Goal: Register for event/course

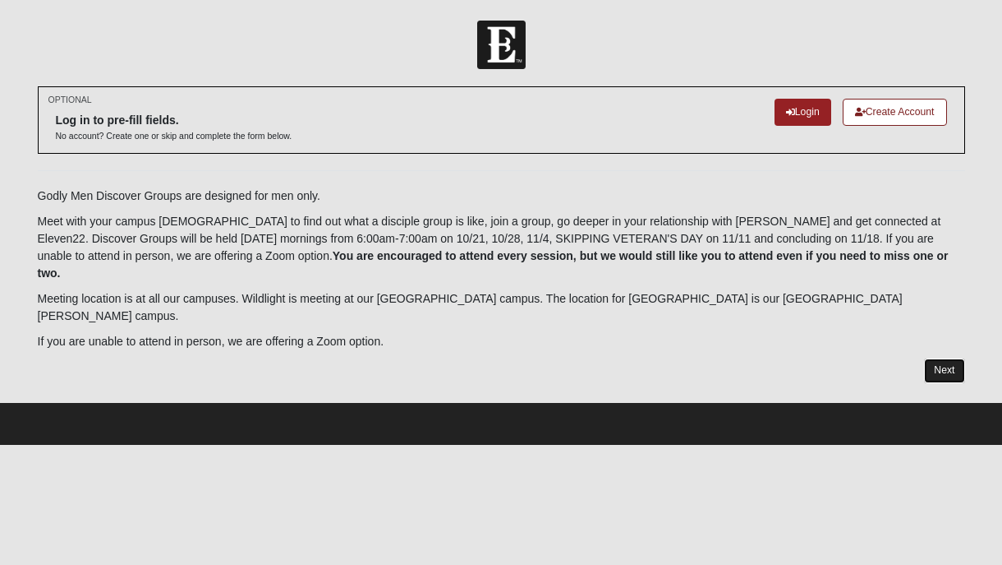
click at [939, 358] on link "Next" at bounding box center [944, 370] width 40 height 24
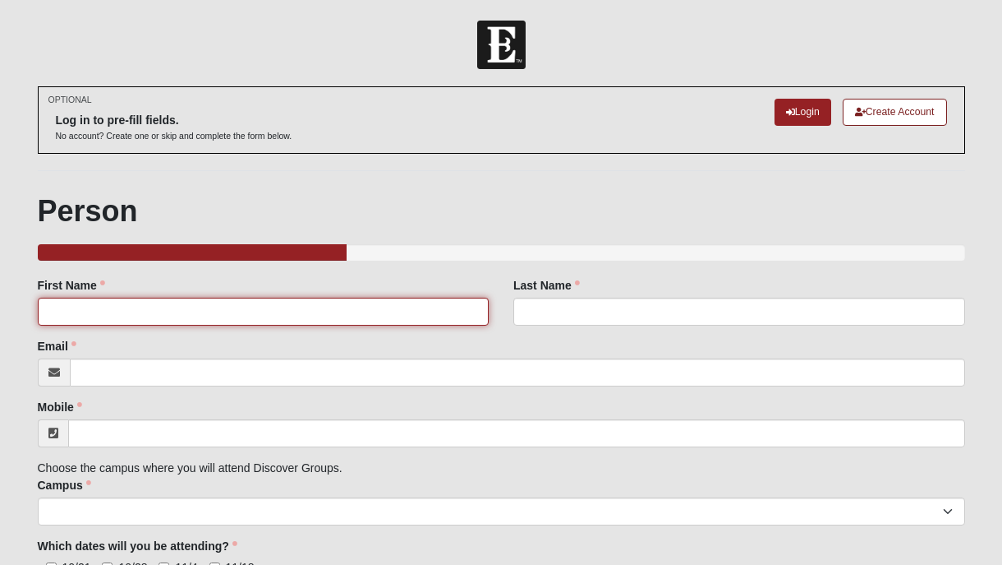
click at [419, 309] on input "First Name" at bounding box center [264, 311] width 452 height 28
type input "[PERSON_NAME]"
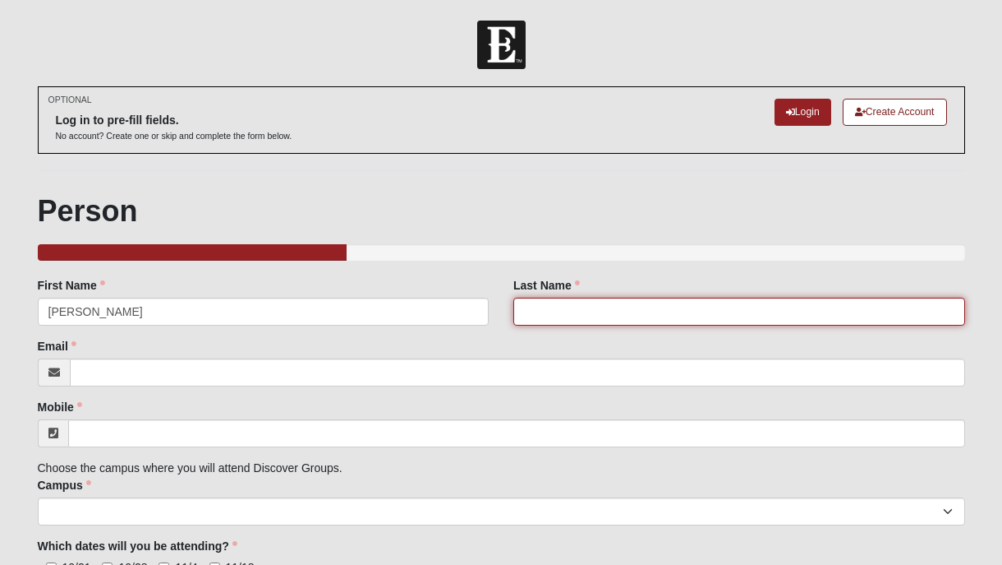
type input "[PERSON_NAME]"
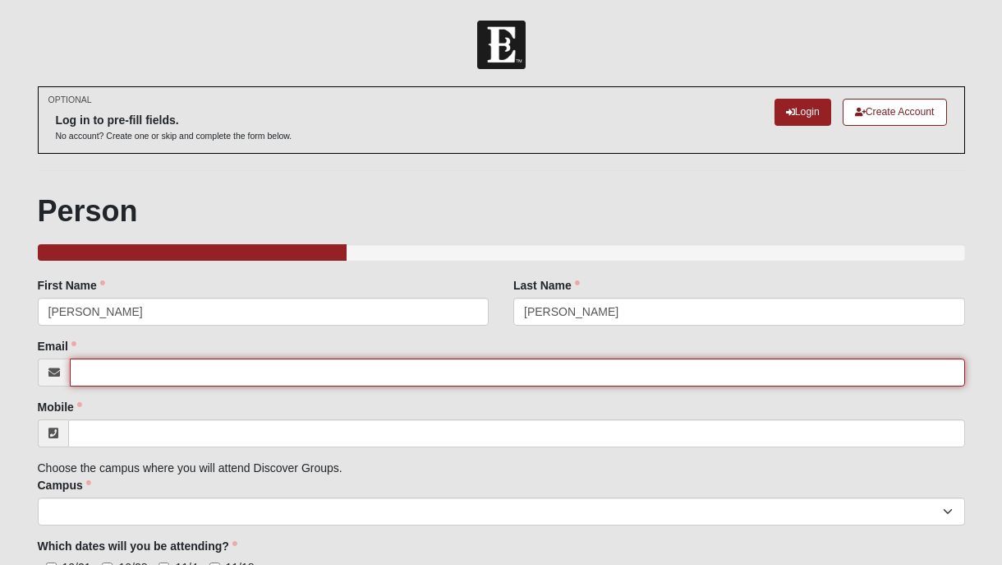
type input "[EMAIL_ADDRESS][DOMAIN_NAME]"
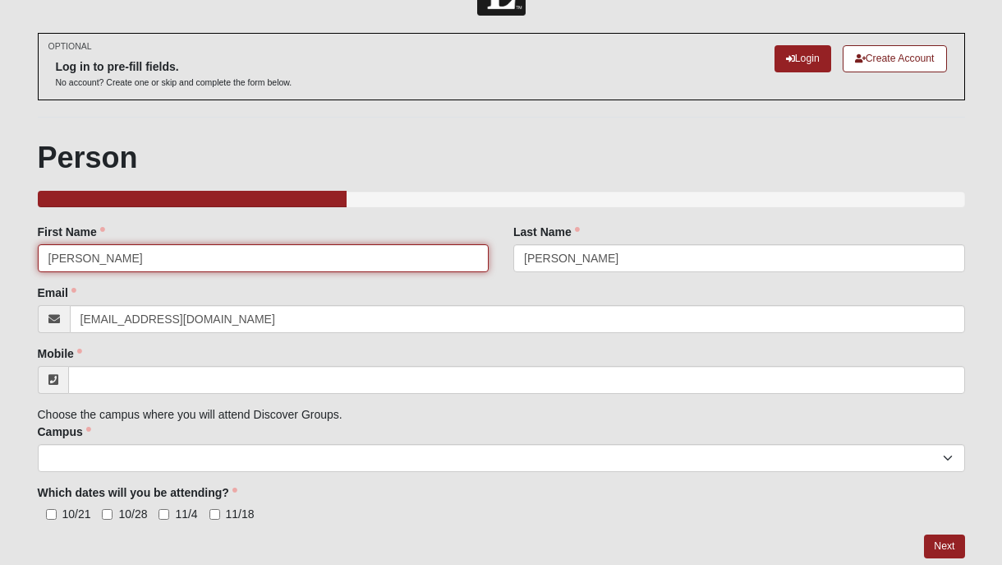
scroll to position [48, 0]
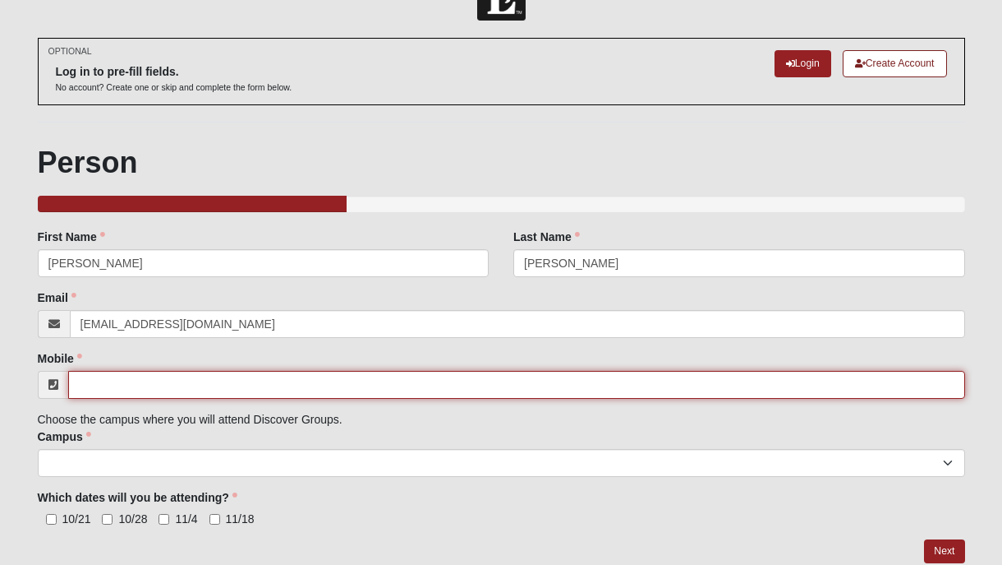
click at [276, 385] on input "Mobile" at bounding box center [516, 385] width 897 height 28
type input "[PHONE_NUMBER]"
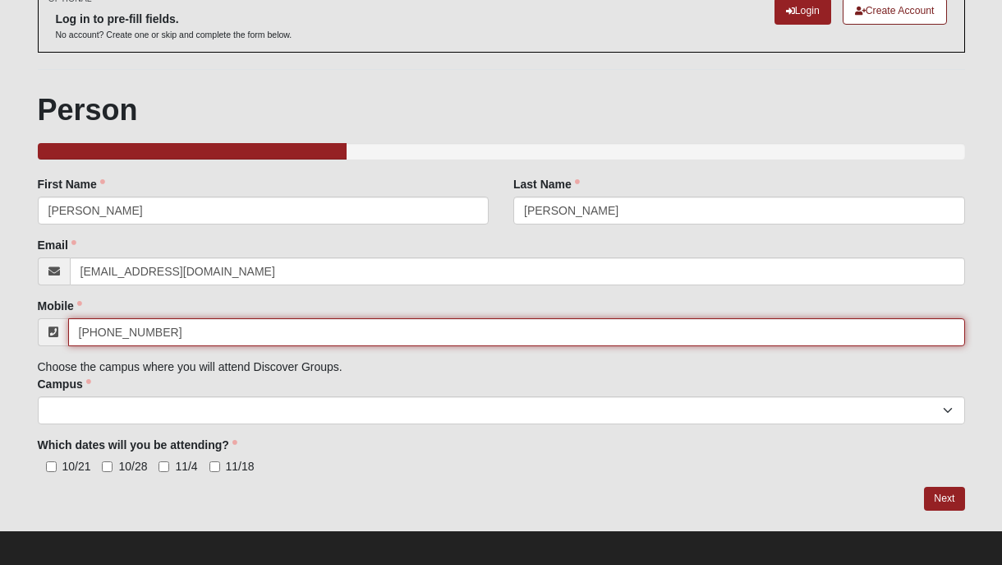
scroll to position [104, 0]
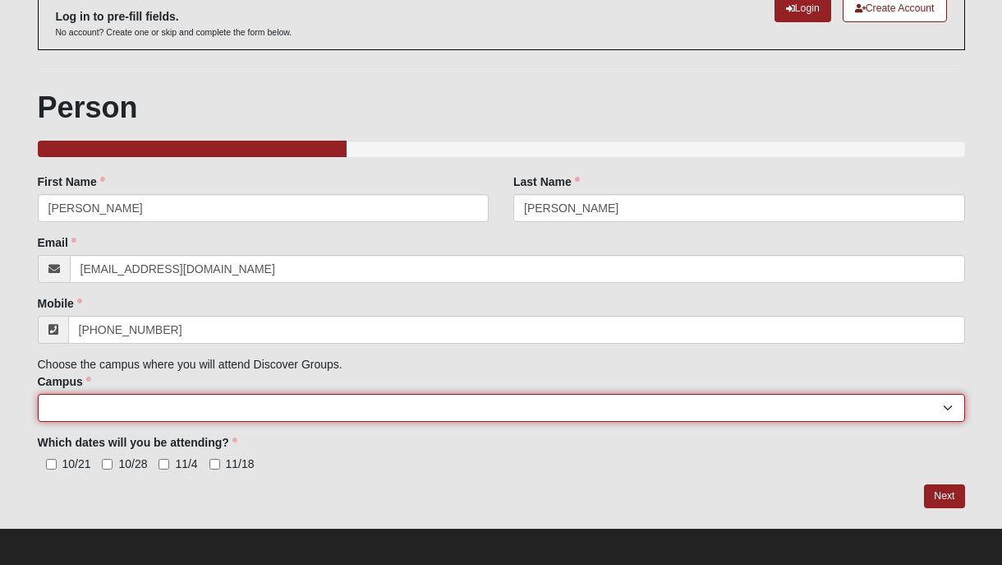
click at [381, 405] on select "[GEOGRAPHIC_DATA] [GEOGRAPHIC_DATA] (Coming Soon) Eleven22 Online [PERSON_NAME]…" at bounding box center [502, 408] width 928 height 28
select select "10"
click at [38, 394] on select "[GEOGRAPHIC_DATA] [GEOGRAPHIC_DATA] (Coming Soon) Eleven22 Online [PERSON_NAME]…" at bounding box center [502, 408] width 928 height 28
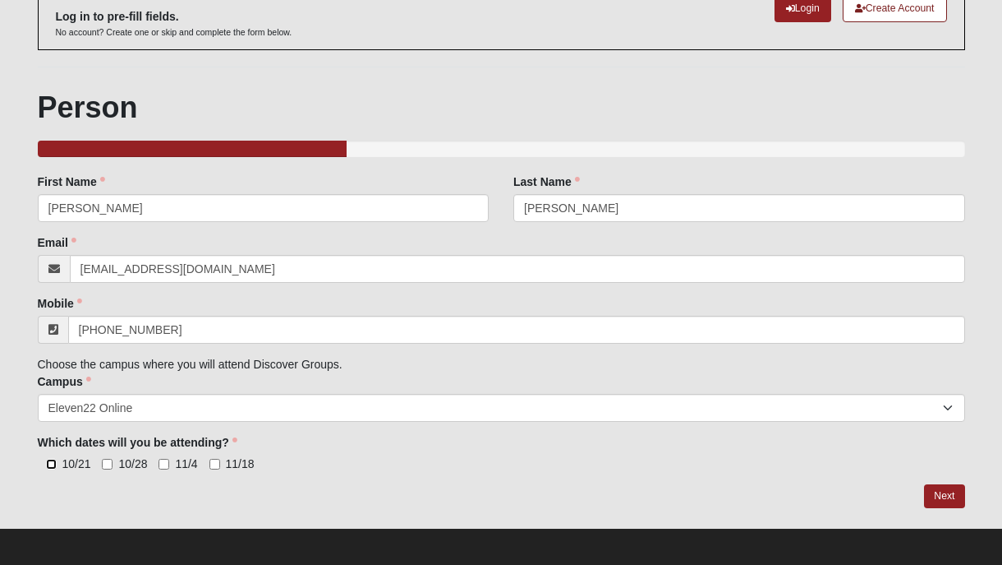
click at [52, 465] on input "10/21" at bounding box center [51, 464] width 11 height 11
checkbox input "true"
click at [107, 465] on input "10/28" at bounding box center [107, 464] width 11 height 11
checkbox input "true"
click at [164, 464] on input "11/4" at bounding box center [164, 464] width 11 height 11
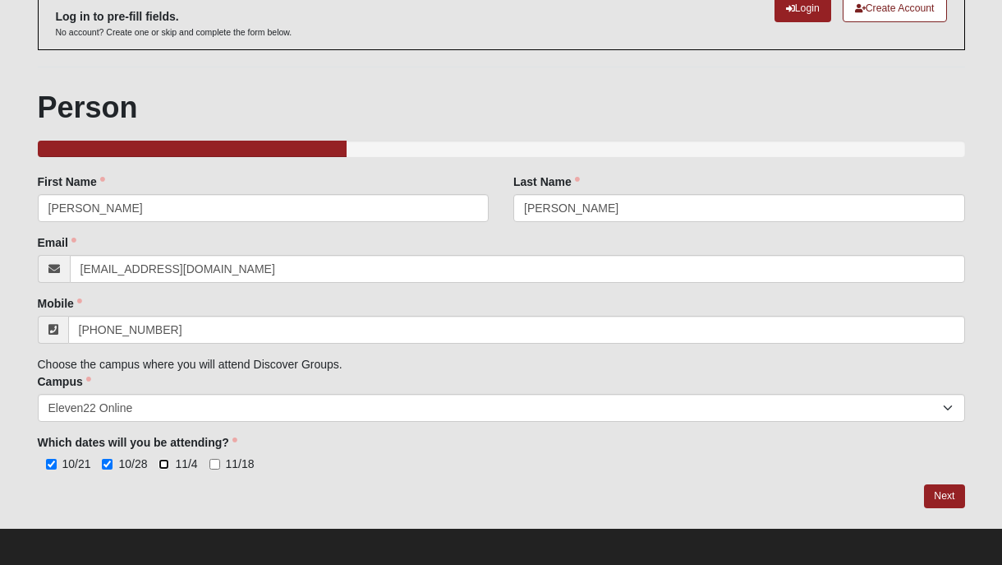
checkbox input "true"
click at [214, 466] on input "11/18" at bounding box center [215, 464] width 11 height 11
checkbox input "true"
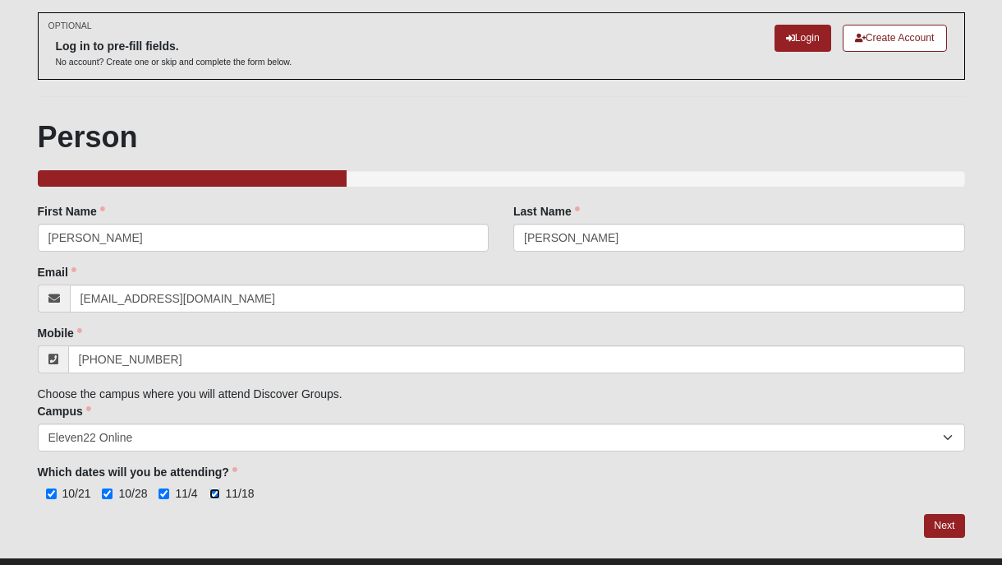
scroll to position [109, 0]
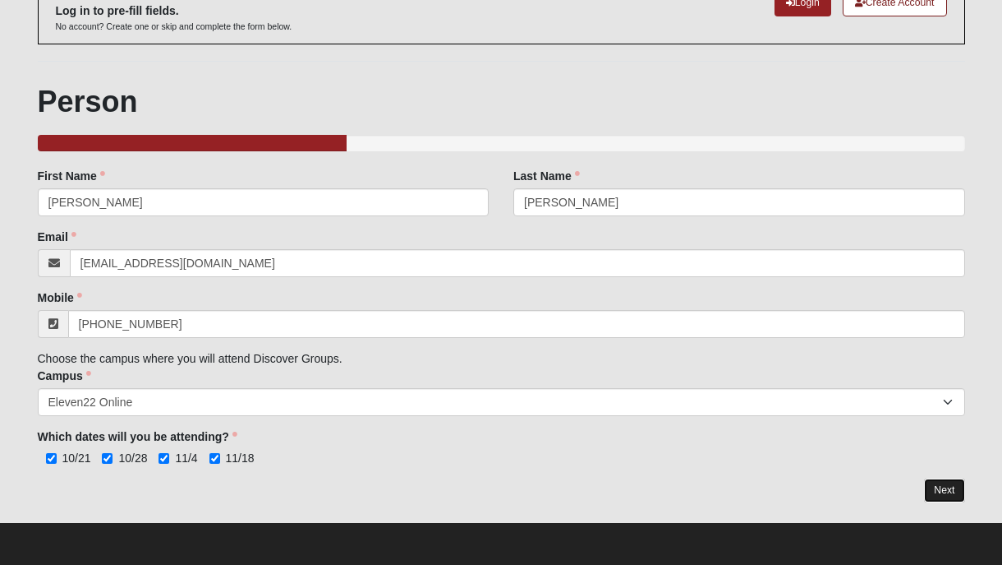
click at [946, 492] on link "Next" at bounding box center [944, 490] width 40 height 24
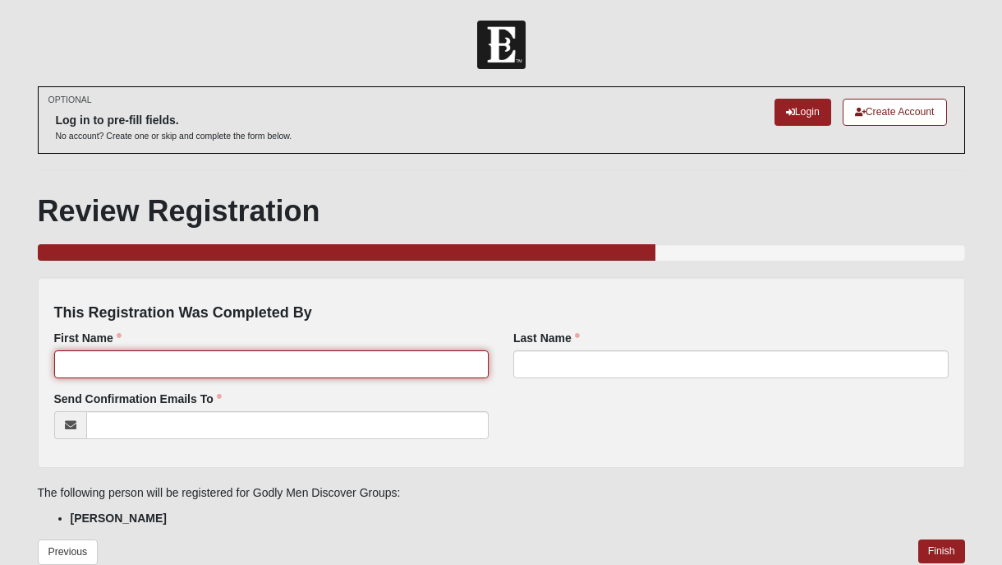
click at [295, 360] on input "First Name" at bounding box center [271, 364] width 435 height 28
type input "[PERSON_NAME]"
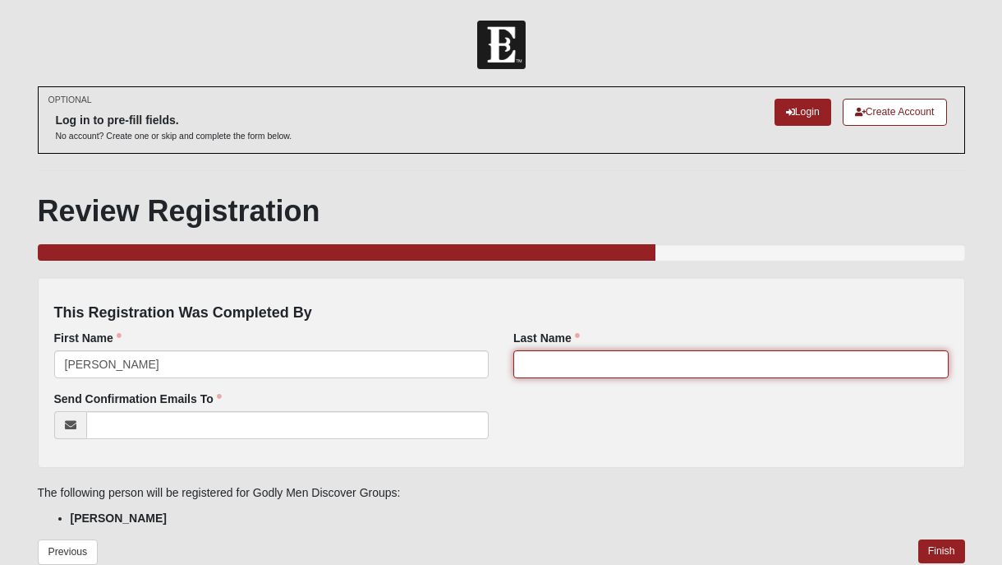
type input "[PERSON_NAME]"
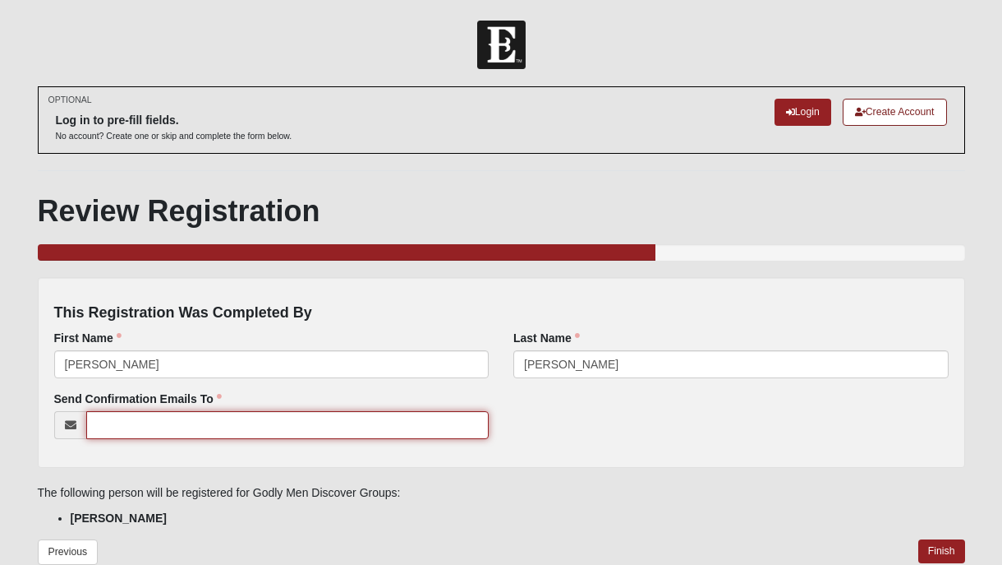
type input "[EMAIL_ADDRESS][DOMAIN_NAME]"
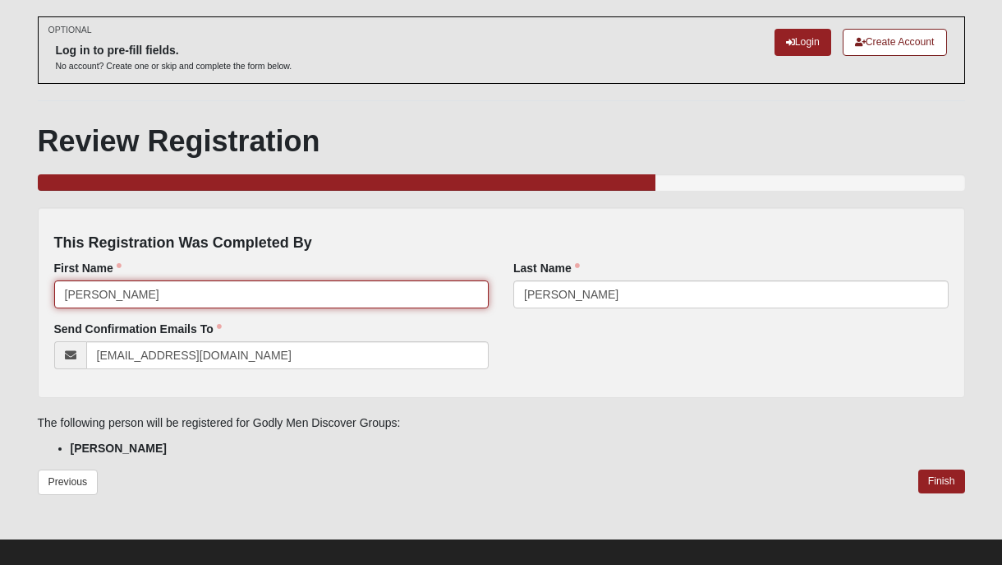
scroll to position [86, 0]
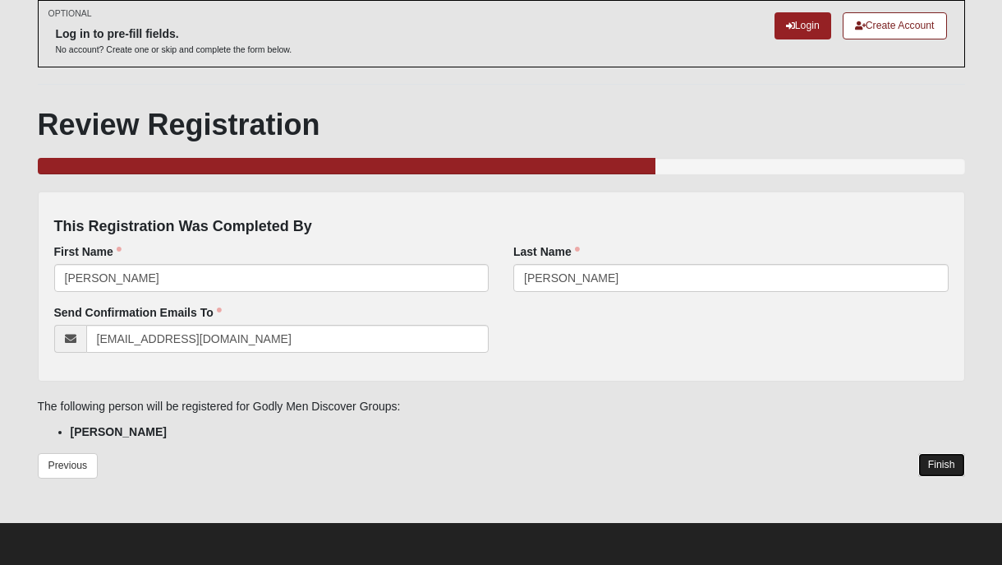
click at [942, 468] on link "Finish" at bounding box center [942, 465] width 47 height 24
